Goal: Task Accomplishment & Management: Manage account settings

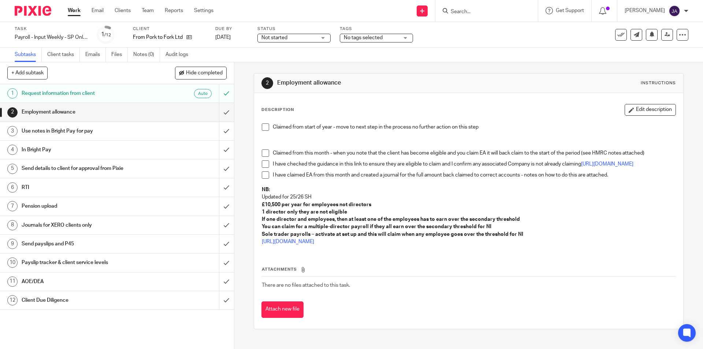
click at [77, 10] on link "Work" at bounding box center [74, 10] width 13 height 7
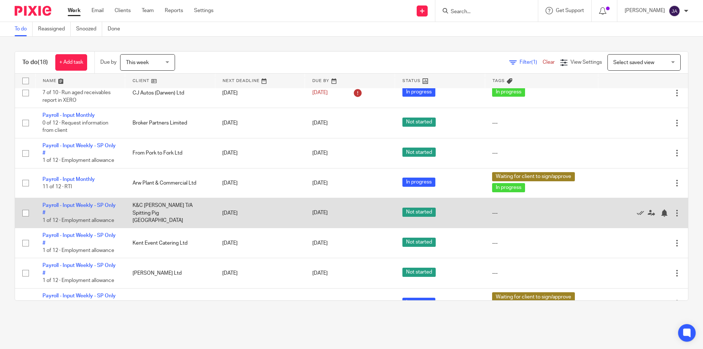
scroll to position [73, 0]
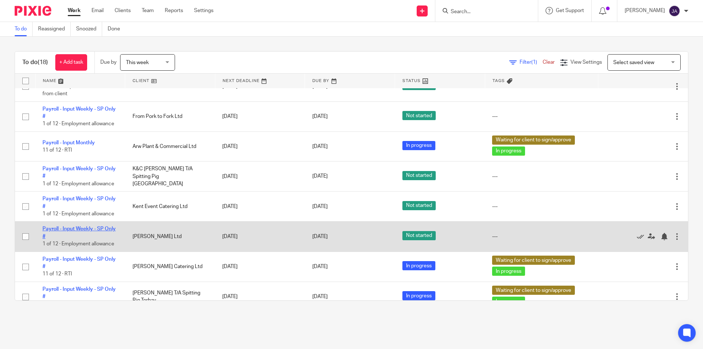
click at [73, 226] on link "Payroll - Input Weekly - SP Only #" at bounding box center [78, 232] width 73 height 12
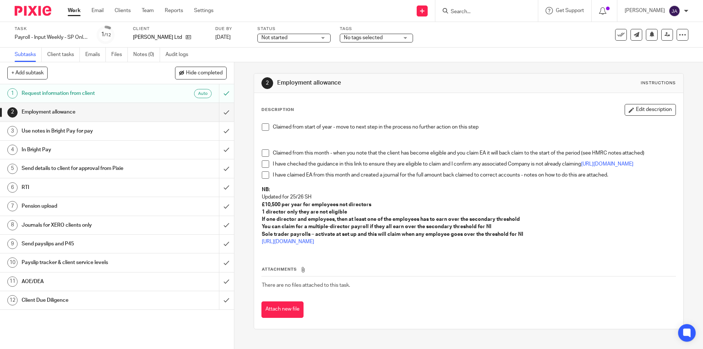
click at [316, 39] on span "Not started" at bounding box center [288, 38] width 55 height 8
click at [294, 61] on li "In progress" at bounding box center [294, 64] width 73 height 15
click at [359, 38] on span "No tags selected" at bounding box center [363, 37] width 39 height 5
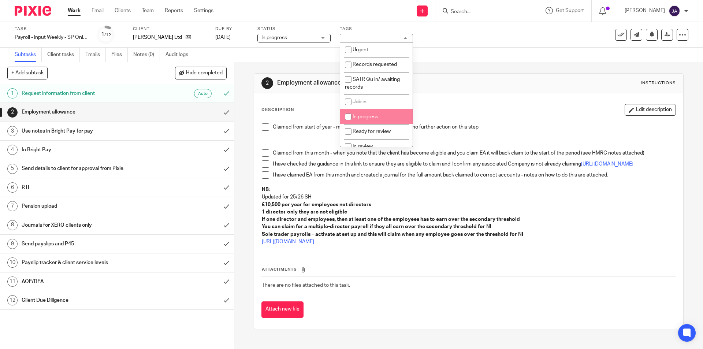
drag, startPoint x: 367, startPoint y: 114, endPoint x: 354, endPoint y: 115, distance: 13.2
click at [367, 114] on span "In progress" at bounding box center [366, 116] width 26 height 5
checkbox input "true"
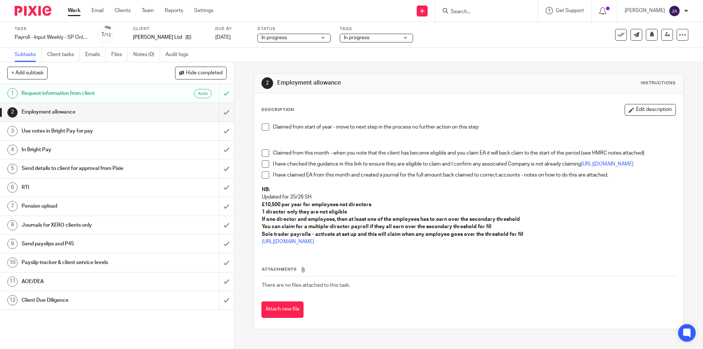
click at [263, 128] on span at bounding box center [265, 126] width 7 height 7
click at [262, 129] on span at bounding box center [265, 126] width 7 height 7
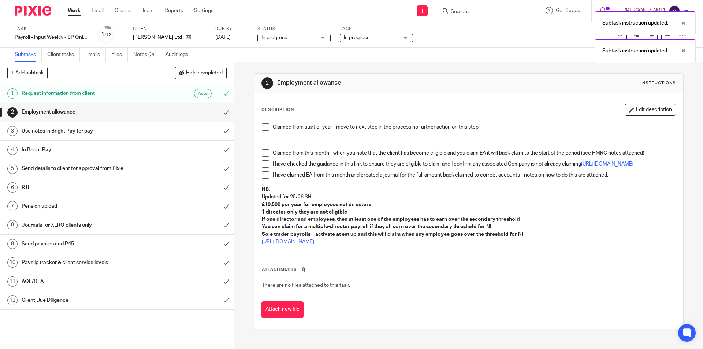
click at [630, 108] on button "Edit description" at bounding box center [650, 110] width 51 height 12
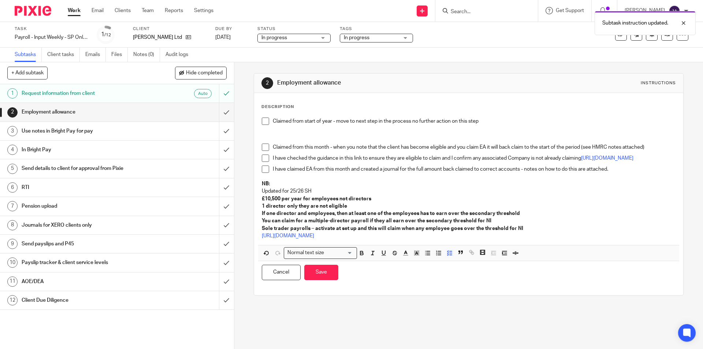
drag, startPoint x: 509, startPoint y: 104, endPoint x: 501, endPoint y: 109, distance: 9.2
click at [508, 106] on div "Description" at bounding box center [468, 107] width 414 height 6
click at [494, 120] on p "Claimed from start of year - move to next step in the process no further action…" at bounding box center [474, 121] width 402 height 7
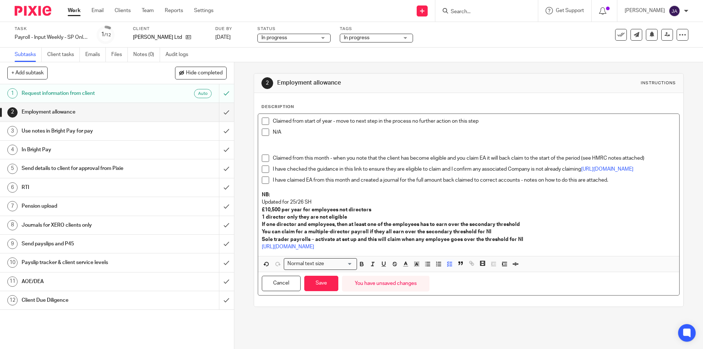
click at [262, 132] on span at bounding box center [265, 132] width 7 height 7
click at [322, 290] on button "Save" at bounding box center [321, 284] width 34 height 16
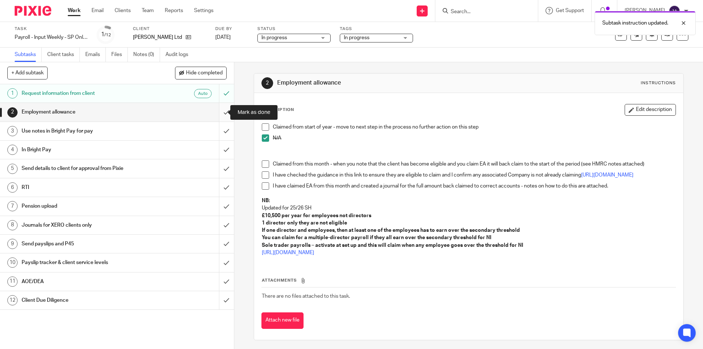
click at [221, 110] on input "submit" at bounding box center [117, 112] width 234 height 18
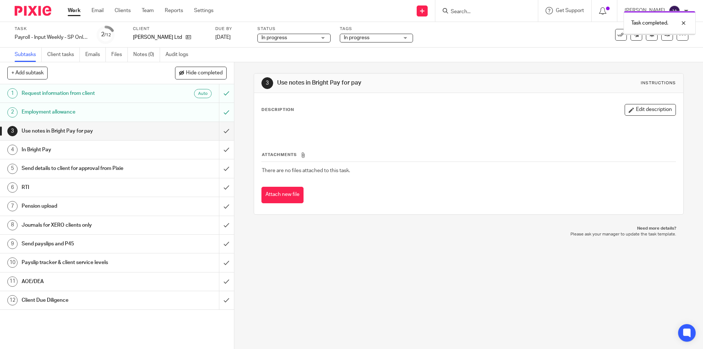
click at [220, 128] on input "submit" at bounding box center [117, 131] width 234 height 18
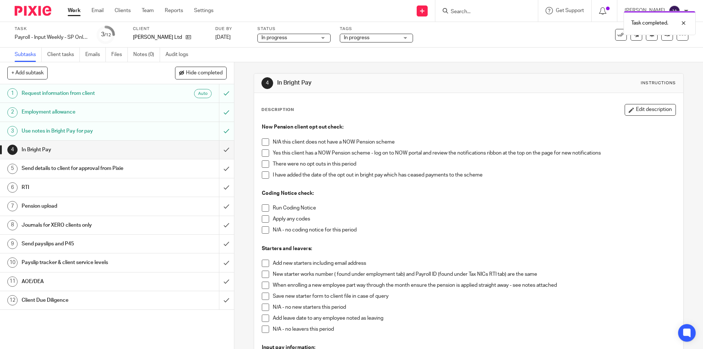
click at [264, 155] on span at bounding box center [265, 152] width 7 height 7
click at [264, 164] on span at bounding box center [265, 163] width 7 height 7
click at [262, 208] on span at bounding box center [265, 207] width 7 height 7
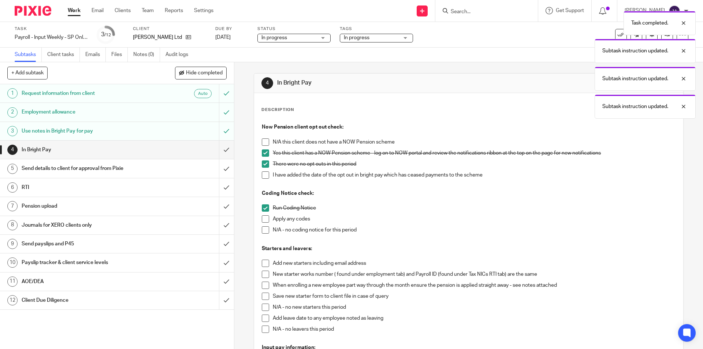
click at [263, 232] on span at bounding box center [265, 229] width 7 height 7
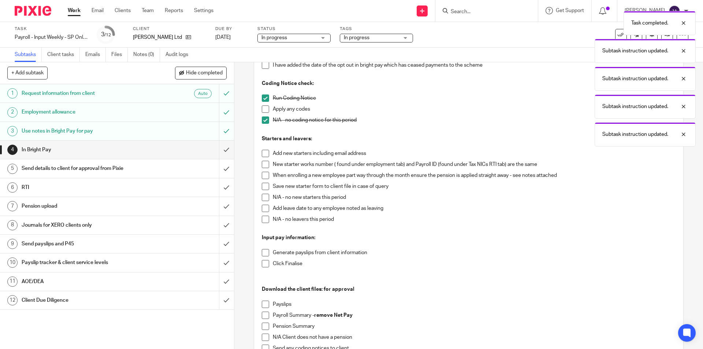
click at [264, 197] on span at bounding box center [265, 197] width 7 height 7
click at [263, 221] on span at bounding box center [265, 219] width 7 height 7
click at [263, 252] on span at bounding box center [265, 252] width 7 height 7
click at [263, 266] on span at bounding box center [265, 263] width 7 height 7
click at [263, 308] on span at bounding box center [265, 304] width 7 height 7
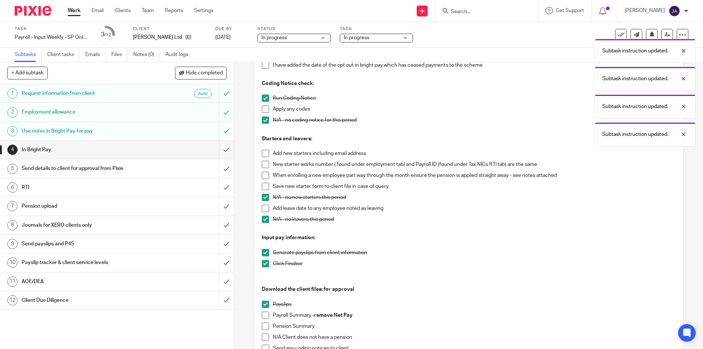
click at [264, 318] on span at bounding box center [265, 315] width 7 height 7
click at [263, 327] on span at bounding box center [265, 326] width 7 height 7
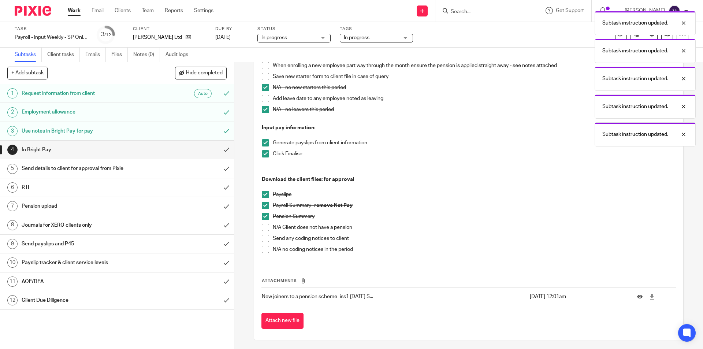
click at [263, 251] on span at bounding box center [265, 249] width 7 height 7
drag, startPoint x: 219, startPoint y: 147, endPoint x: 211, endPoint y: 180, distance: 33.9
click at [219, 147] on input "submit" at bounding box center [117, 150] width 234 height 18
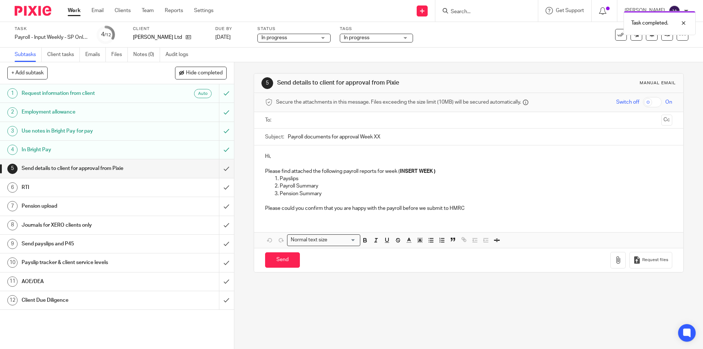
click at [294, 117] on input "text" at bounding box center [468, 120] width 379 height 8
click at [288, 139] on input "Payroll documents for approval Week XX" at bounding box center [480, 138] width 384 height 16
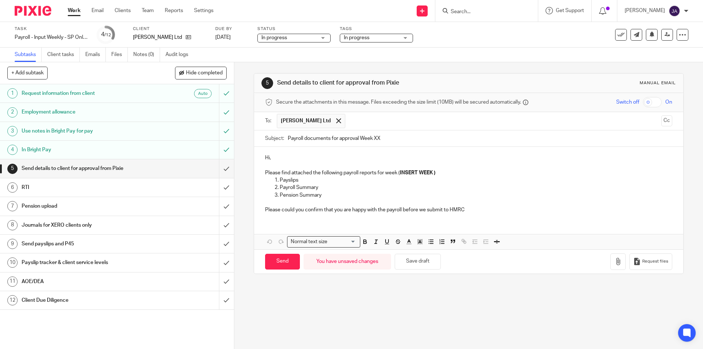
click at [288, 138] on input "Payroll documents for approval Week XX" at bounding box center [480, 138] width 384 height 16
paste input "Week 18 SP Somerset (Alistair)"
click at [307, 139] on input "Week 18 SP Somerset (Alistair) Payroll documents for approval Week XX" at bounding box center [480, 138] width 384 height 16
click at [462, 133] on input "Week 20 SP Somerset (Alistair) Payroll documents for approval Week XX" at bounding box center [480, 138] width 384 height 16
type input "Week 20 SP Somerset (Alistair) Payroll documents for approval"
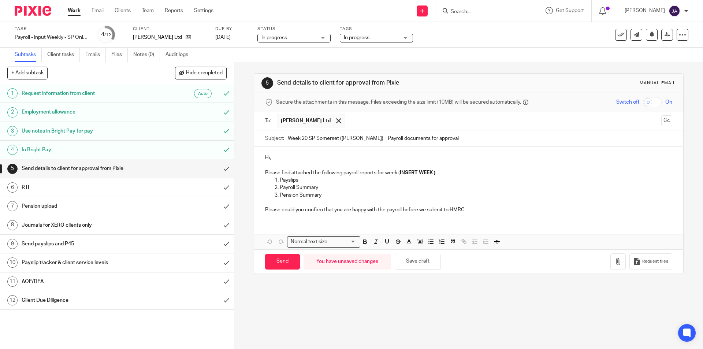
click at [443, 174] on p "Please find attached the following payroll reports for week ( INSERT WEEK )" at bounding box center [468, 172] width 407 height 7
click at [293, 152] on div "Hi, Please find attached the following payroll reports for week 20 Payslips Pay…" at bounding box center [468, 183] width 429 height 72
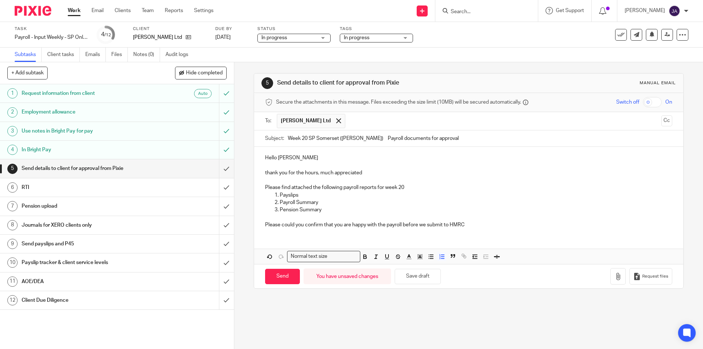
click at [319, 196] on p "Payslips" at bounding box center [476, 195] width 392 height 7
click at [424, 189] on p "Please find attached the following payroll reports for week 20" at bounding box center [468, 187] width 407 height 7
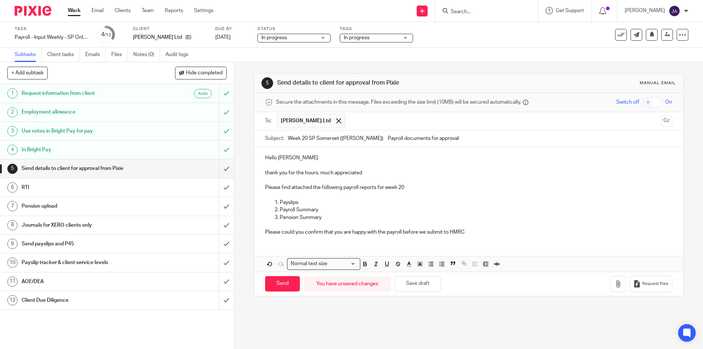
click at [465, 234] on p "Please could you confirm that you are happy with the payroll before we submit t…" at bounding box center [468, 228] width 407 height 15
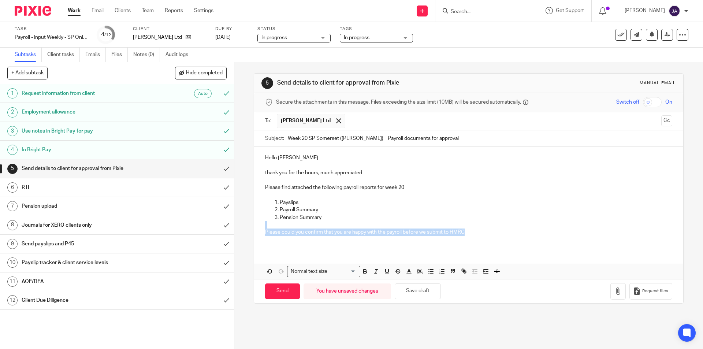
drag, startPoint x: 466, startPoint y: 234, endPoint x: 319, endPoint y: 259, distance: 149.7
click at [243, 227] on div "5 Send details to client for approval from Pixie Manual email Secure the attach…" at bounding box center [468, 205] width 469 height 287
click at [362, 272] on icon "button" at bounding box center [365, 271] width 7 height 7
click at [377, 274] on button "button" at bounding box center [375, 271] width 9 height 9
click at [337, 229] on p "Please could you confirm that you are happy with the payroll before we submit t…" at bounding box center [468, 228] width 407 height 15
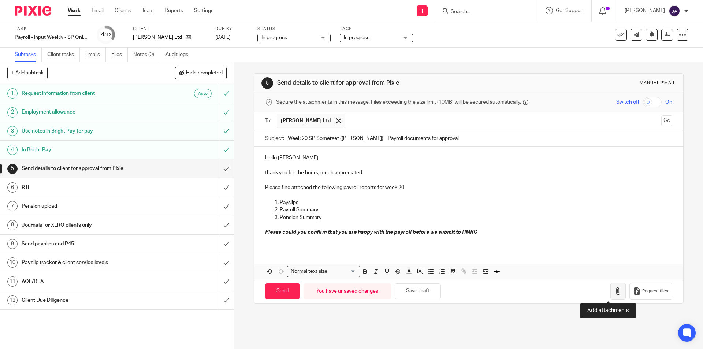
click at [610, 292] on button "button" at bounding box center [617, 291] width 15 height 16
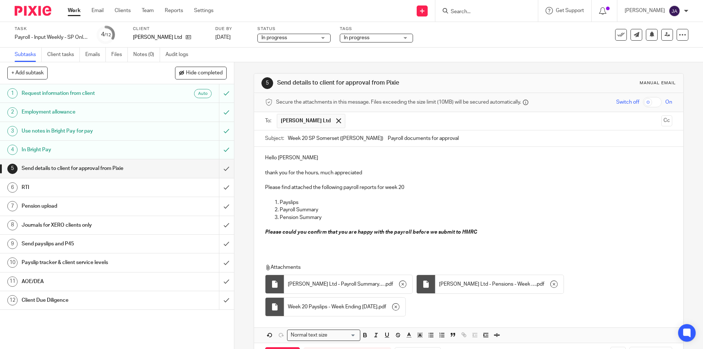
scroll to position [30, 0]
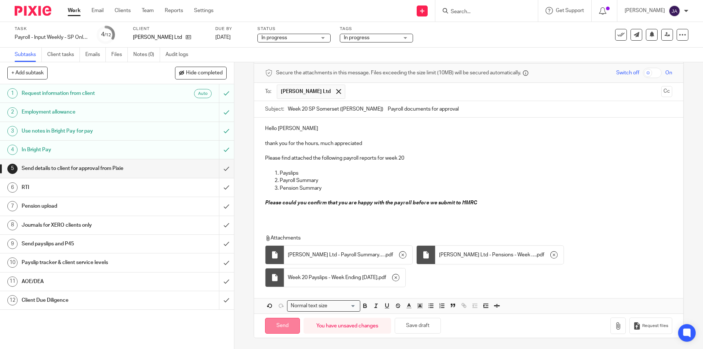
click at [285, 325] on input "Send" at bounding box center [282, 326] width 35 height 16
type input "Sent"
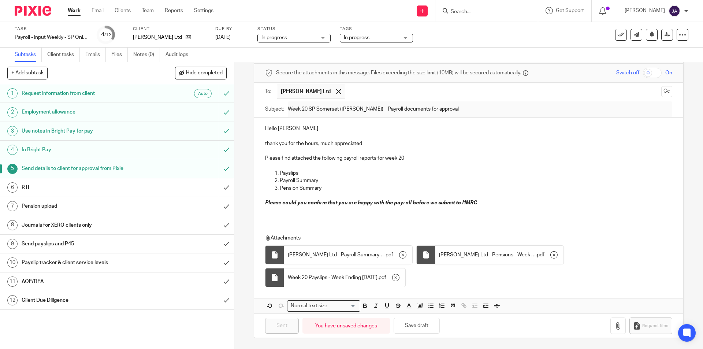
click at [70, 10] on link "Work" at bounding box center [74, 10] width 13 height 7
